Goal: Communication & Community: Participate in discussion

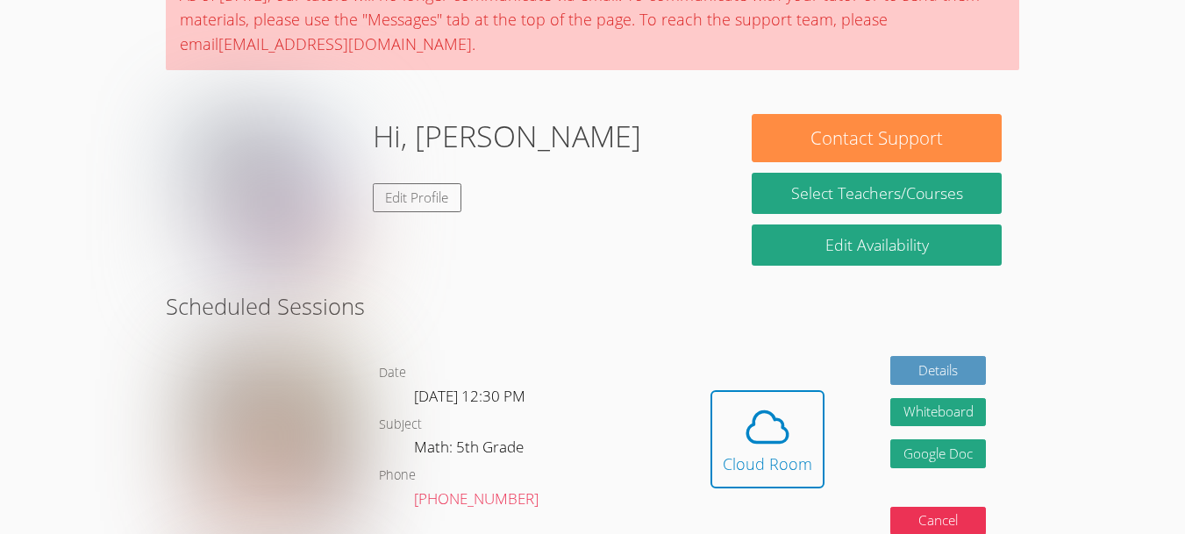
scroll to position [163, 0]
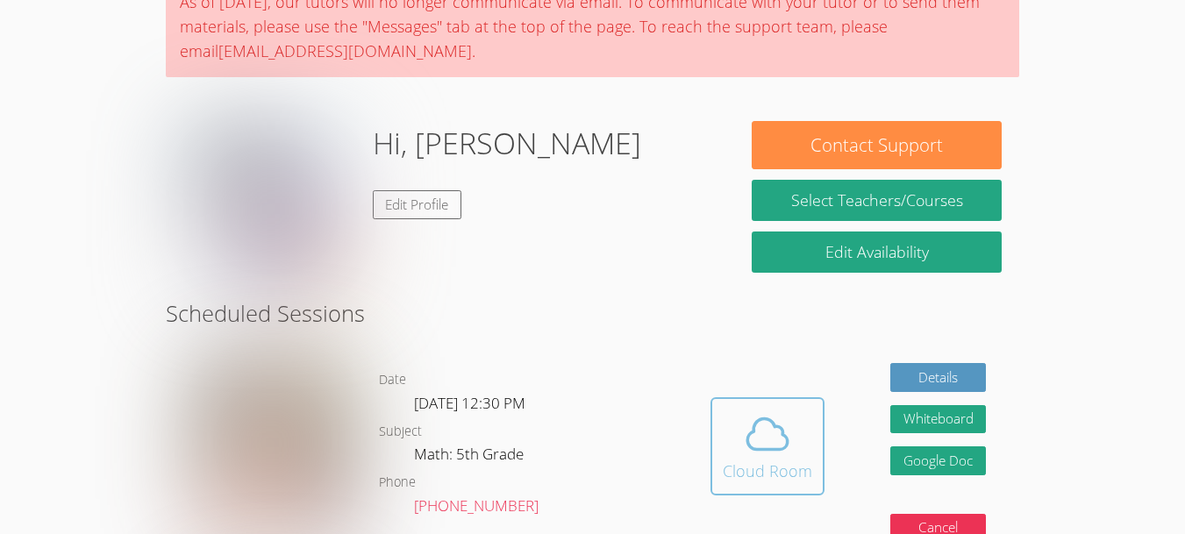
click at [744, 438] on icon at bounding box center [767, 433] width 49 height 49
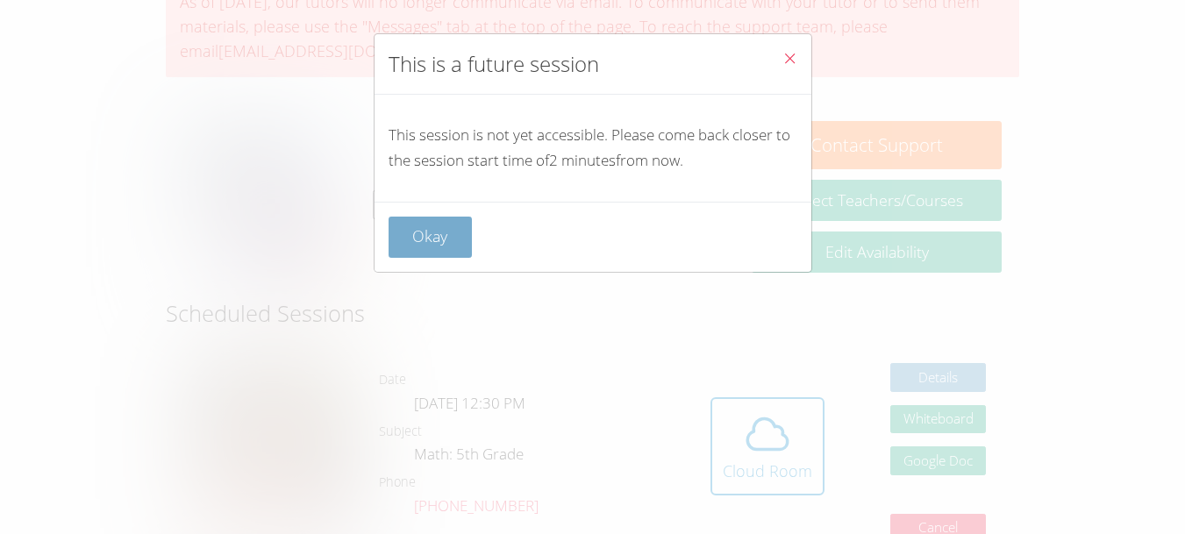
click at [445, 231] on button "Okay" at bounding box center [430, 237] width 84 height 41
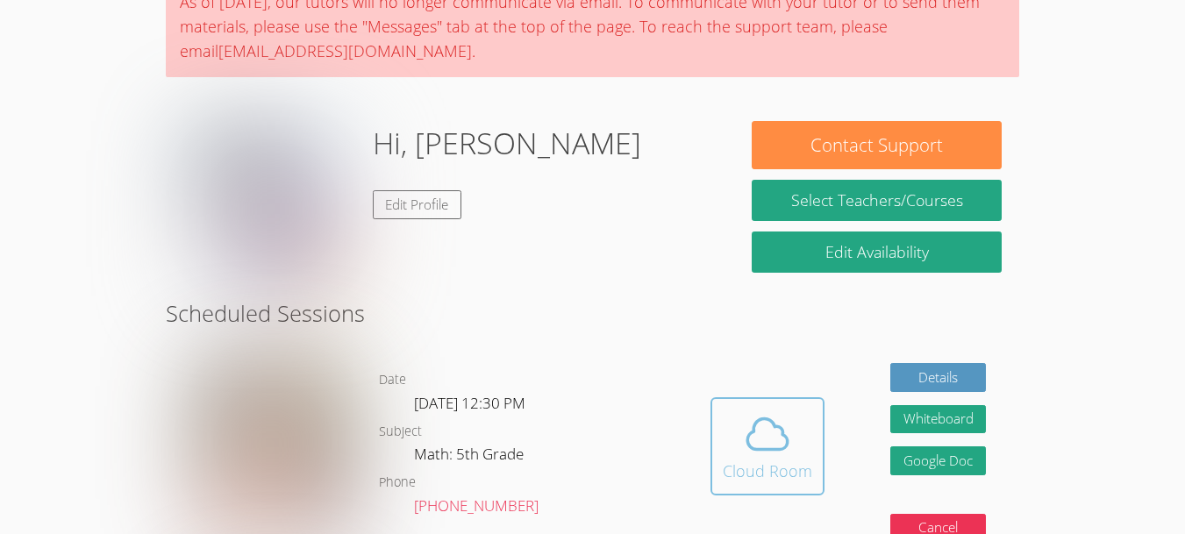
click at [781, 453] on icon at bounding box center [767, 433] width 49 height 49
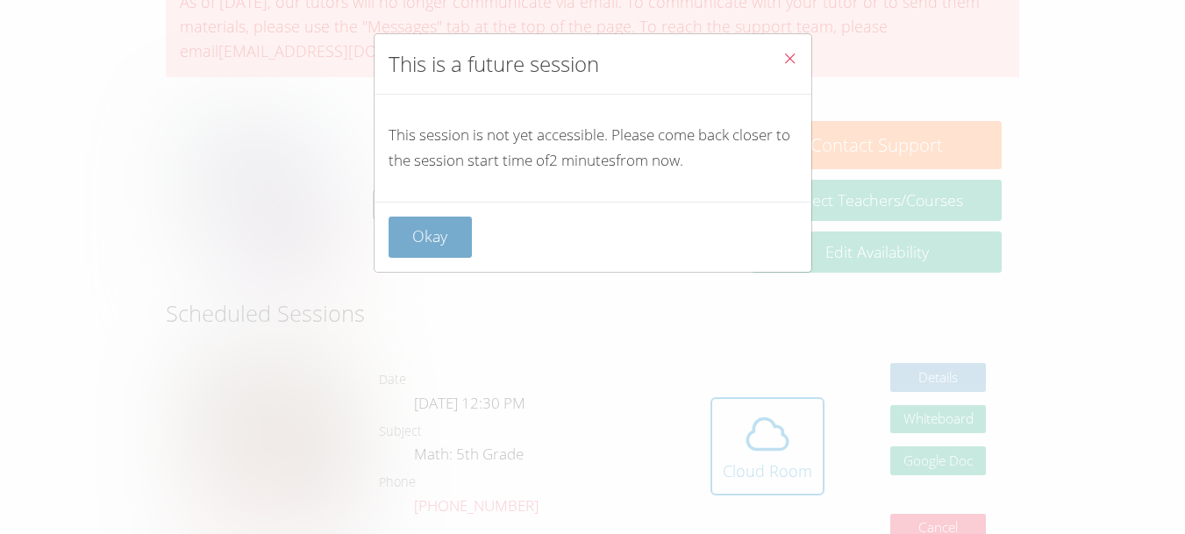
click at [435, 237] on button "Okay" at bounding box center [430, 237] width 84 height 41
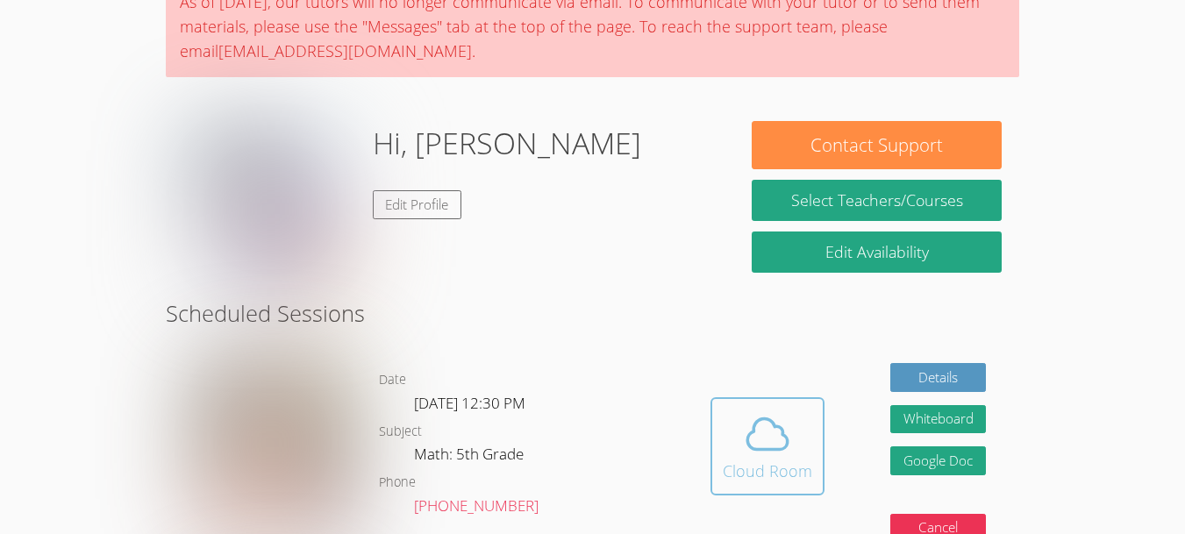
click at [804, 465] on div "Cloud Room" at bounding box center [766, 471] width 89 height 25
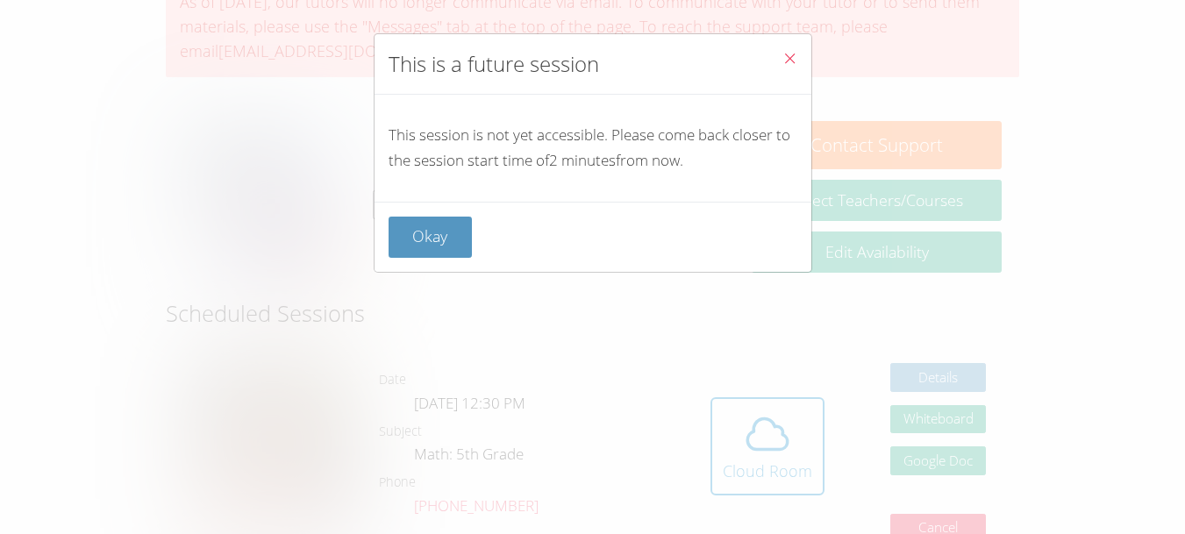
click at [438, 262] on div "Okay" at bounding box center [592, 237] width 437 height 70
click at [447, 228] on button "Okay" at bounding box center [430, 237] width 84 height 41
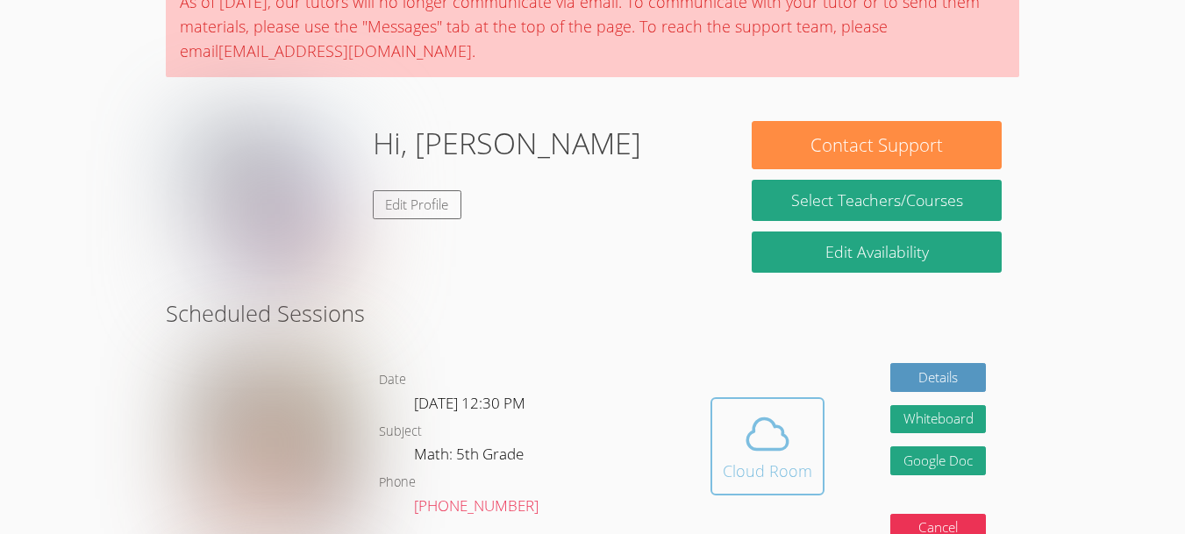
click at [759, 459] on div "Cloud Room" at bounding box center [766, 471] width 89 height 25
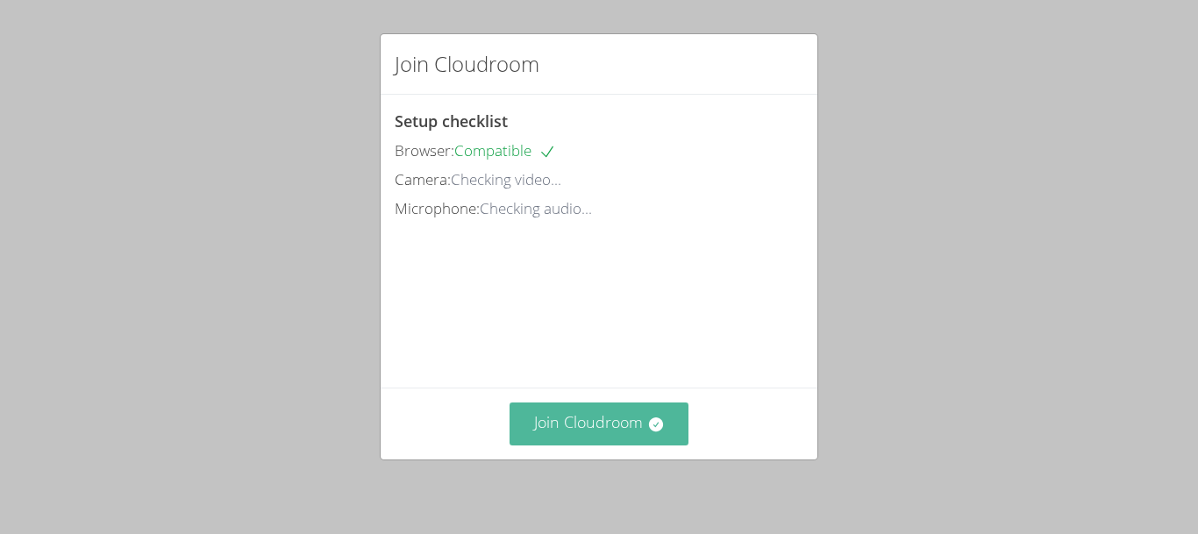
click at [573, 419] on button "Join Cloudroom" at bounding box center [599, 423] width 180 height 43
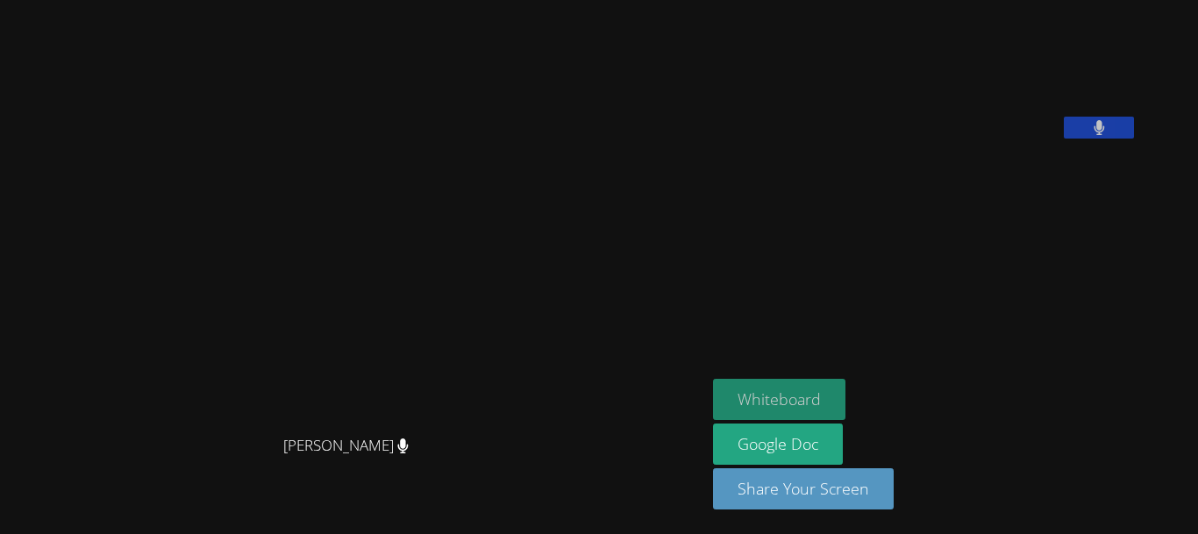
click at [713, 381] on button "Whiteboard" at bounding box center [779, 399] width 132 height 41
click at [1093, 135] on icon at bounding box center [1098, 127] width 11 height 15
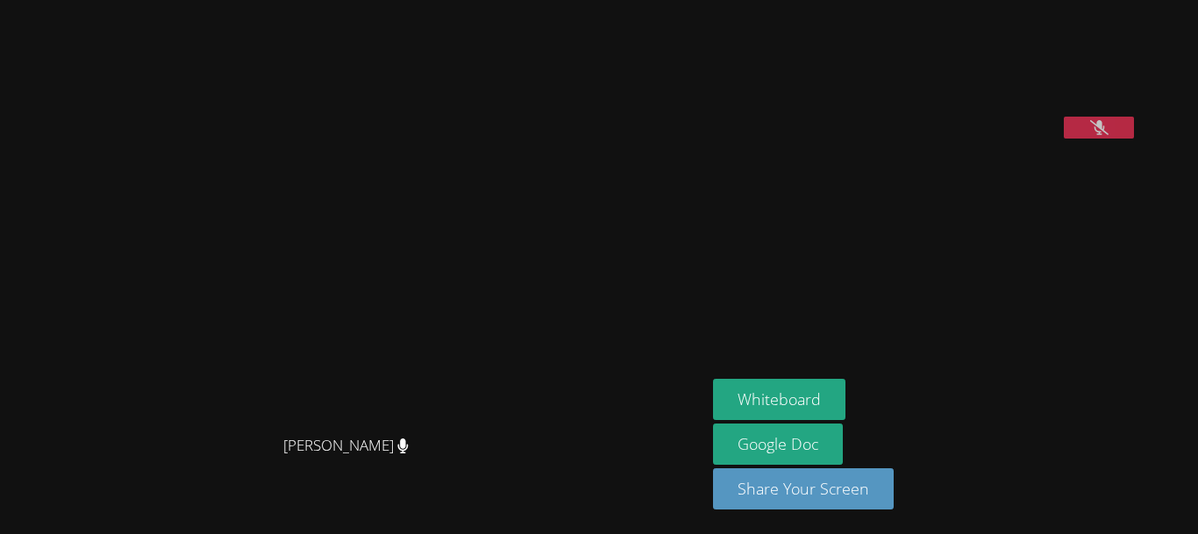
click at [1064, 139] on button at bounding box center [1099, 128] width 70 height 22
click at [1090, 135] on icon at bounding box center [1099, 127] width 18 height 15
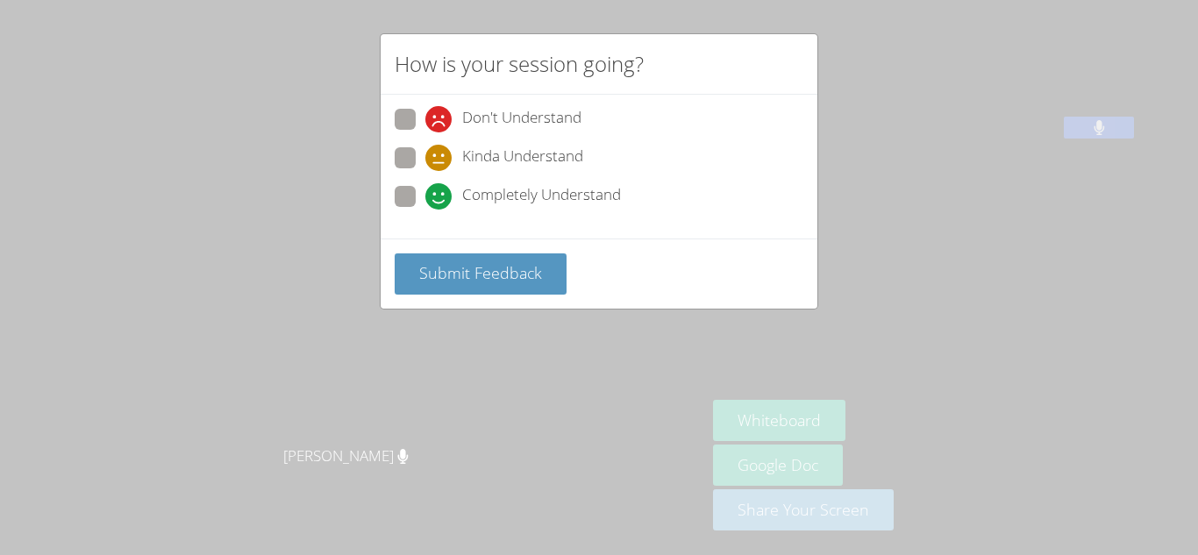
click at [431, 189] on icon at bounding box center [438, 196] width 26 height 26
click at [431, 189] on input "Completely Understand" at bounding box center [432, 193] width 15 height 15
radio input "true"
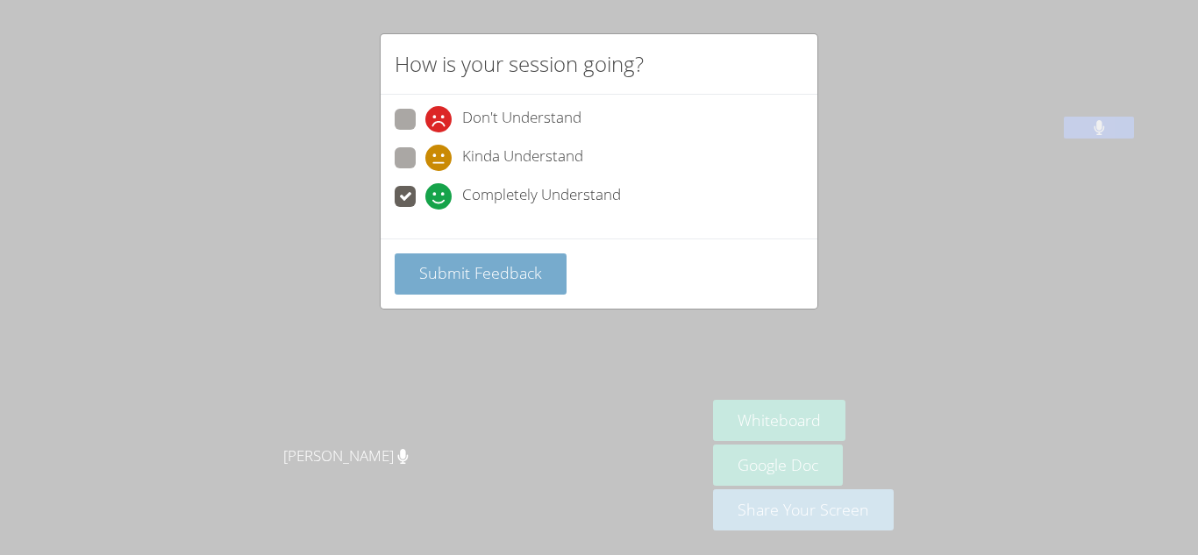
click at [473, 288] on button "Submit Feedback" at bounding box center [481, 273] width 172 height 41
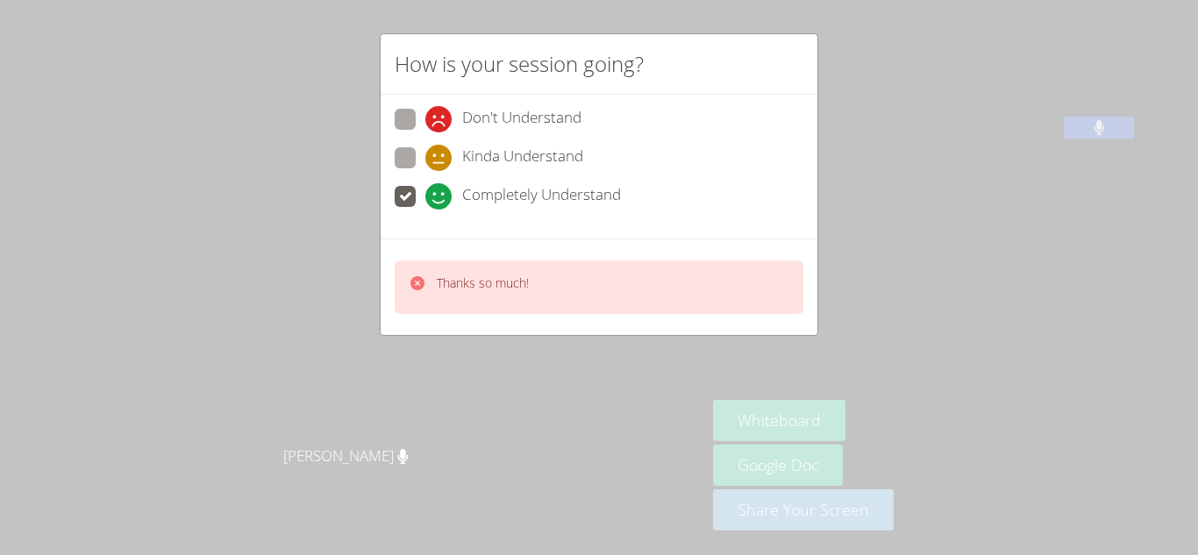
click at [688, 286] on div "Thanks so much!" at bounding box center [599, 286] width 409 height 53
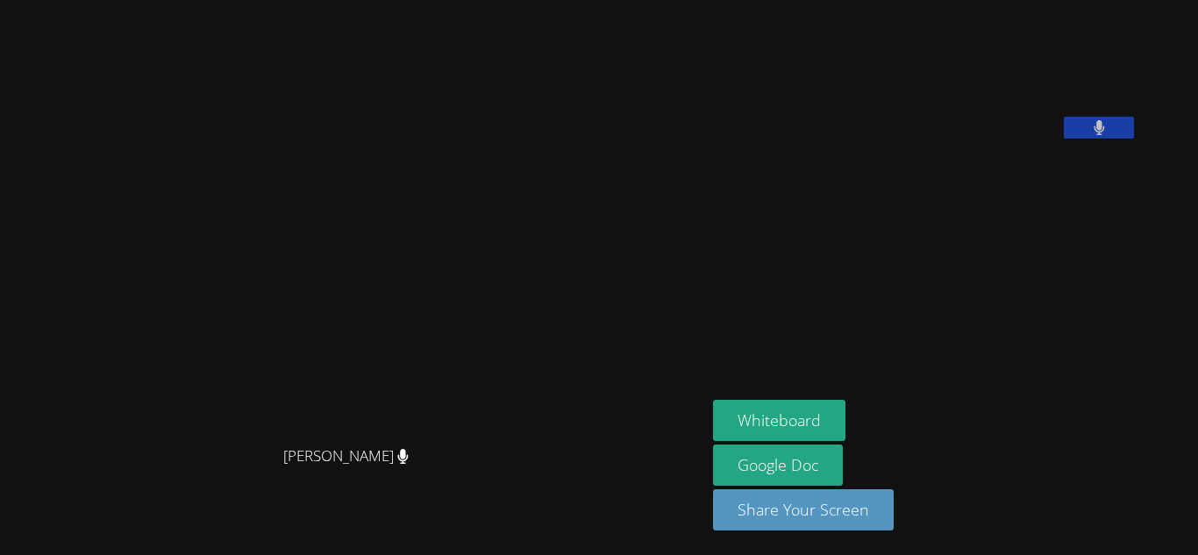
click at [1134, 139] on button at bounding box center [1099, 128] width 70 height 22
click at [1108, 135] on icon at bounding box center [1099, 127] width 18 height 15
click at [1107, 139] on button at bounding box center [1099, 128] width 70 height 22
click at [976, 139] on video at bounding box center [844, 73] width 263 height 132
click at [1108, 135] on icon at bounding box center [1099, 127] width 18 height 15
